Goal: Transaction & Acquisition: Book appointment/travel/reservation

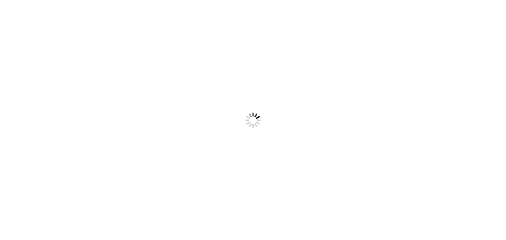
click at [234, 138] on body "Something went wrong! Try reload" at bounding box center [253, 120] width 506 height 240
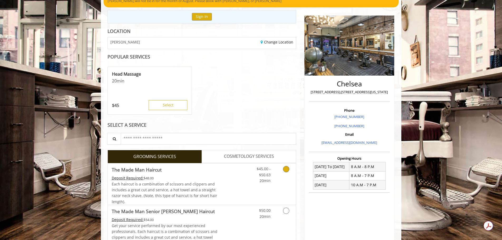
click at [246, 191] on link "Discounted Price" at bounding box center [232, 183] width 31 height 41
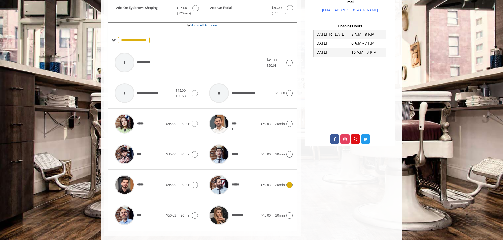
click at [253, 187] on div "******" at bounding box center [233, 184] width 54 height 25
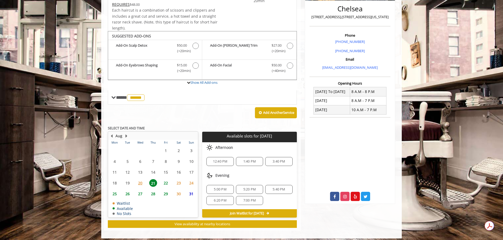
scroll to position [131, 0]
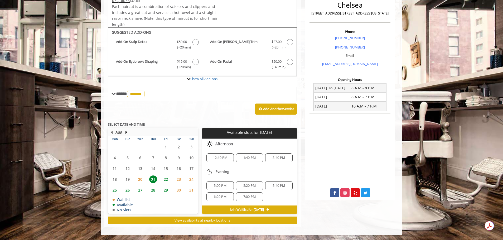
click at [229, 195] on span "6:20 PM" at bounding box center [220, 197] width 22 height 4
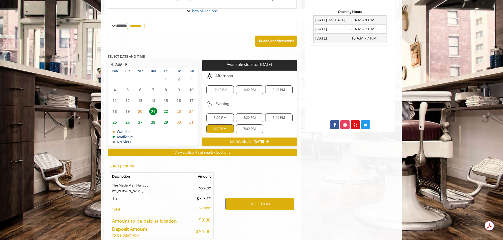
scroll to position [227, 0]
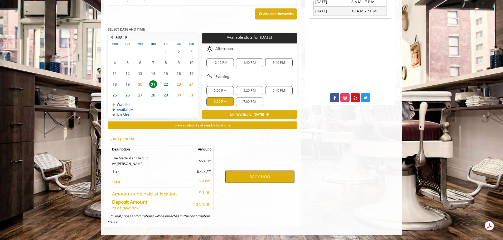
click at [244, 177] on button "BOOK NOW" at bounding box center [259, 177] width 69 height 12
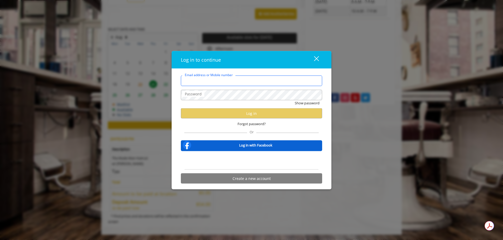
type input "**********"
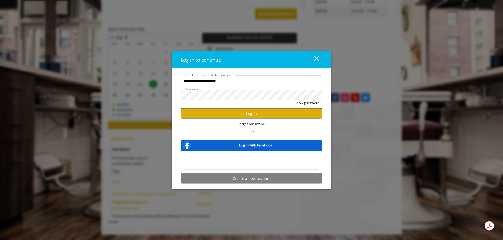
scroll to position [0, 0]
click at [269, 113] on button "Log in" at bounding box center [251, 113] width 141 height 10
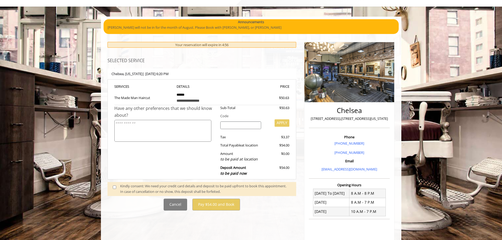
scroll to position [26, 0]
click at [117, 186] on span at bounding box center [117, 188] width 16 height 11
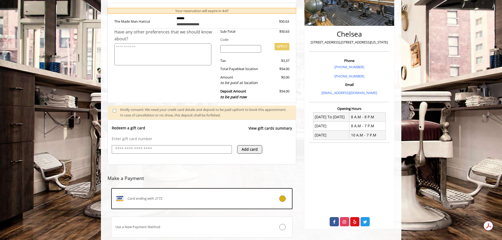
scroll to position [137, 0]
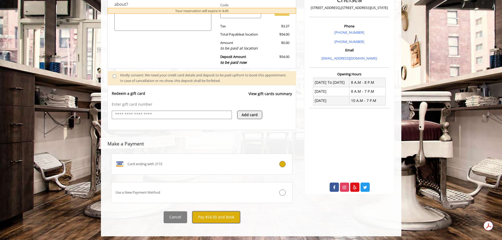
click at [233, 216] on button "Pay $54.00 and Book" at bounding box center [216, 217] width 48 height 12
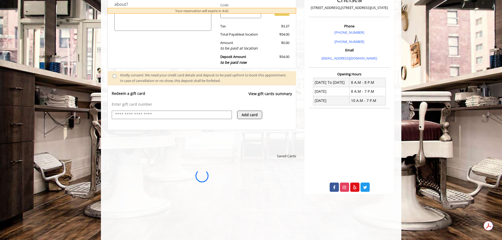
scroll to position [0, 0]
